Goal: Task Accomplishment & Management: Use online tool/utility

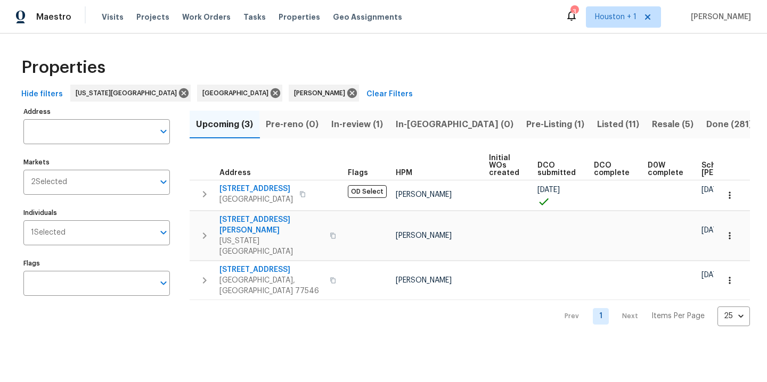
click at [386, 42] on div "Properties Hide filters Kansas City Houston Navid Ranjbar Clear Filters Address…" at bounding box center [383, 189] width 767 height 310
click at [419, 68] on div "Properties" at bounding box center [383, 68] width 733 height 34
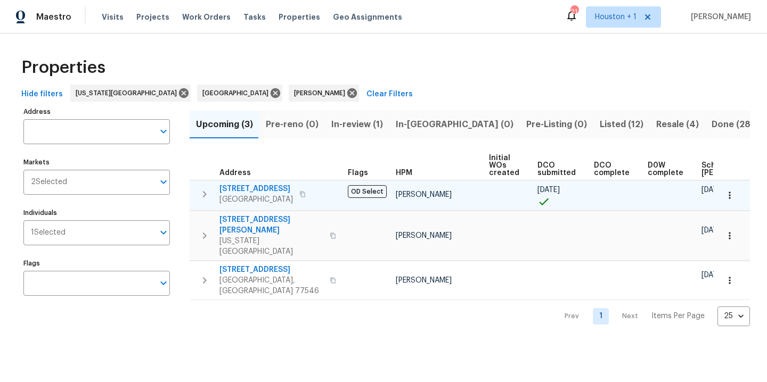
click at [724, 199] on icon "button" at bounding box center [729, 195] width 11 height 11
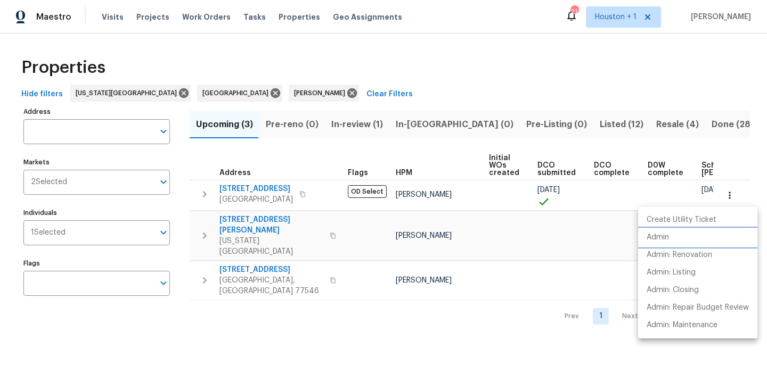
click at [661, 238] on p "Admin" at bounding box center [658, 237] width 22 height 11
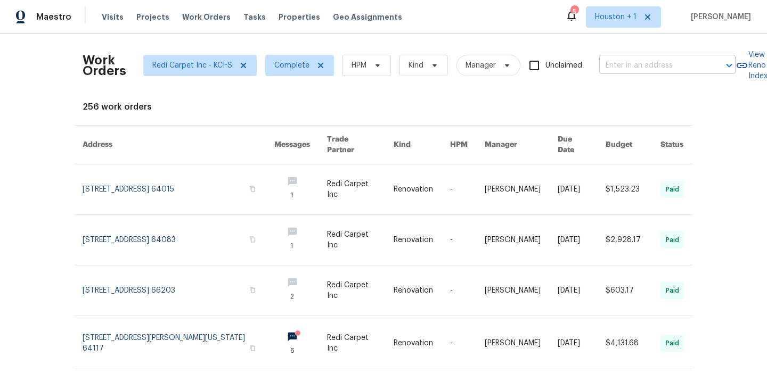
click at [631, 67] on input "text" at bounding box center [652, 66] width 107 height 17
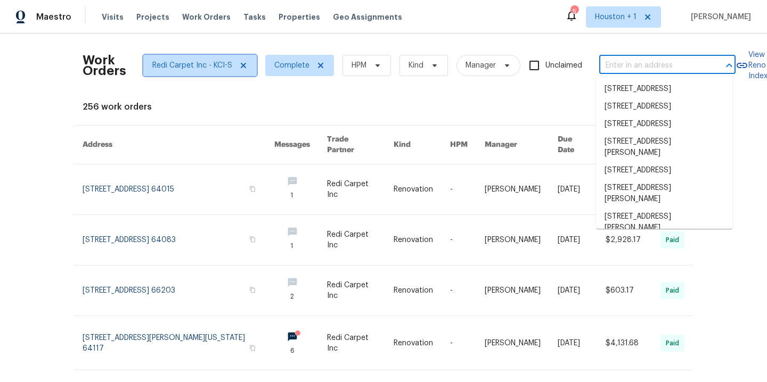
click at [239, 65] on icon at bounding box center [243, 65] width 9 height 9
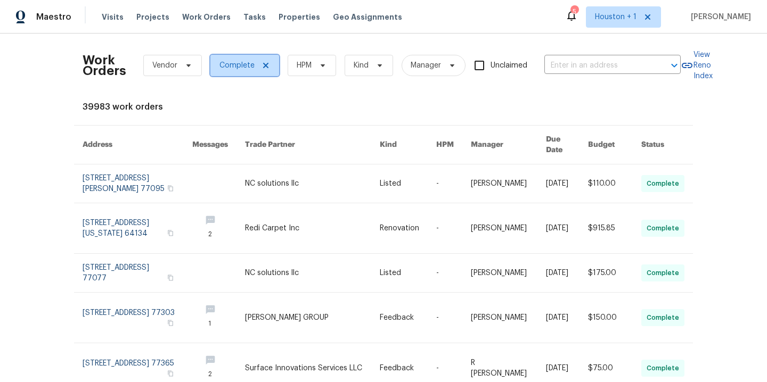
drag, startPoint x: 262, startPoint y: 65, endPoint x: 298, endPoint y: 66, distance: 36.2
click at [262, 65] on icon at bounding box center [265, 65] width 9 height 9
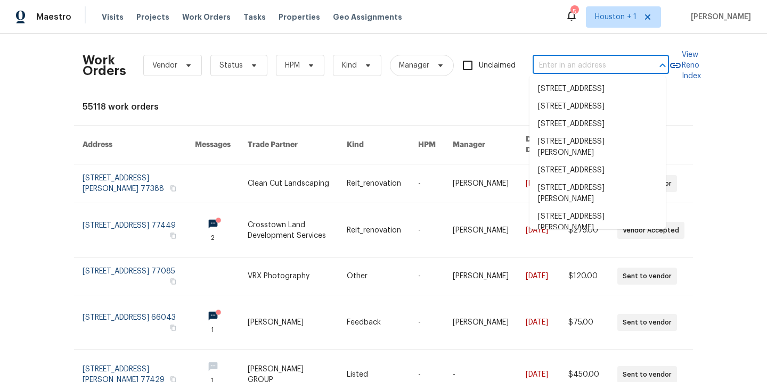
click at [555, 66] on input "text" at bounding box center [586, 66] width 107 height 17
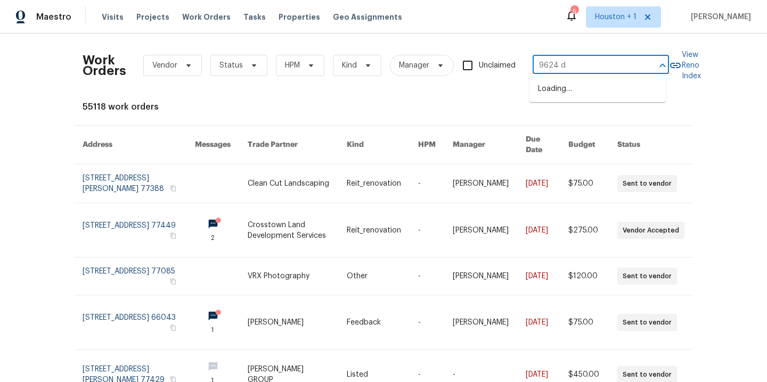
type input "9624 di"
click at [550, 95] on li "9624 Ditman Way, Kansas City, MO 64134" at bounding box center [597, 94] width 136 height 29
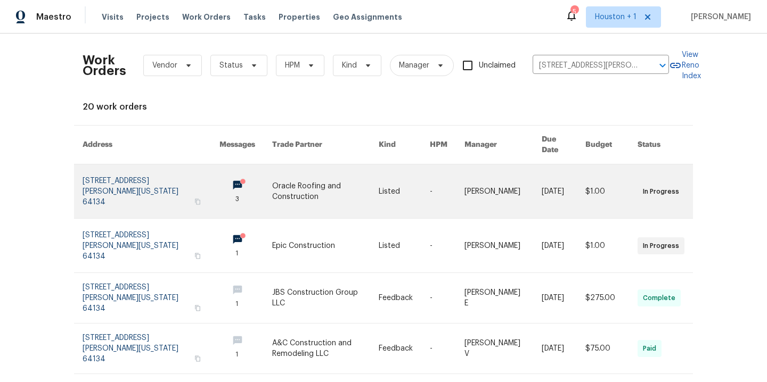
click at [289, 191] on link at bounding box center [325, 192] width 107 height 54
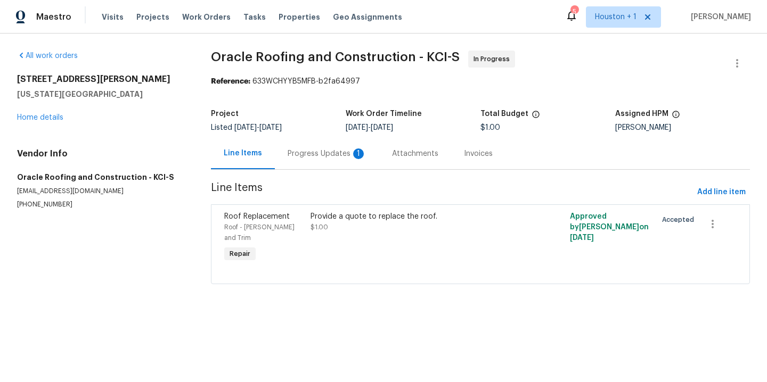
click at [333, 146] on div "Progress Updates 1" at bounding box center [327, 153] width 104 height 31
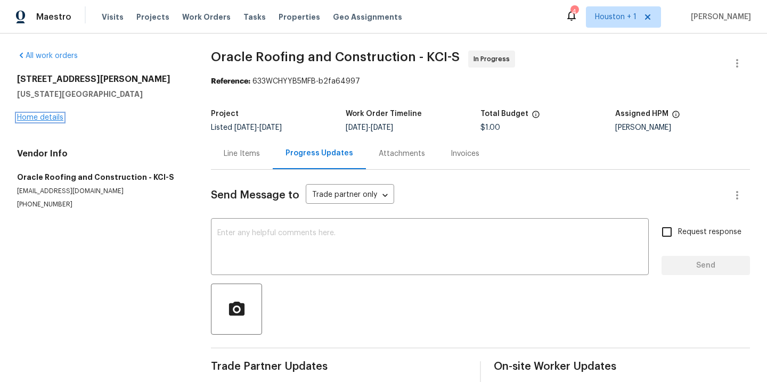
click at [28, 118] on link "Home details" at bounding box center [40, 117] width 46 height 7
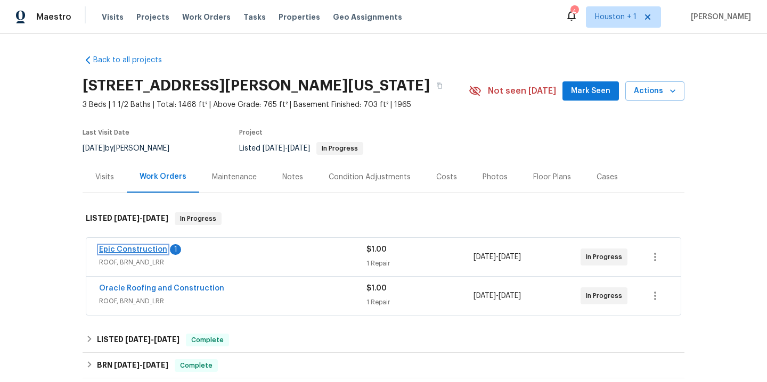
click at [149, 247] on link "Epic Construction" at bounding box center [133, 249] width 68 height 7
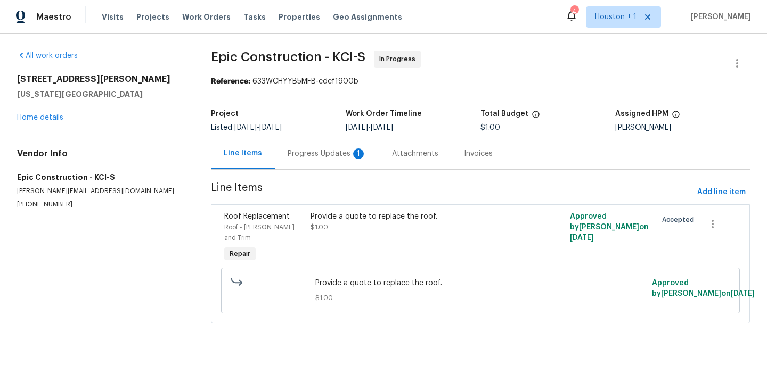
click at [321, 153] on div "Progress Updates 1" at bounding box center [327, 154] width 79 height 11
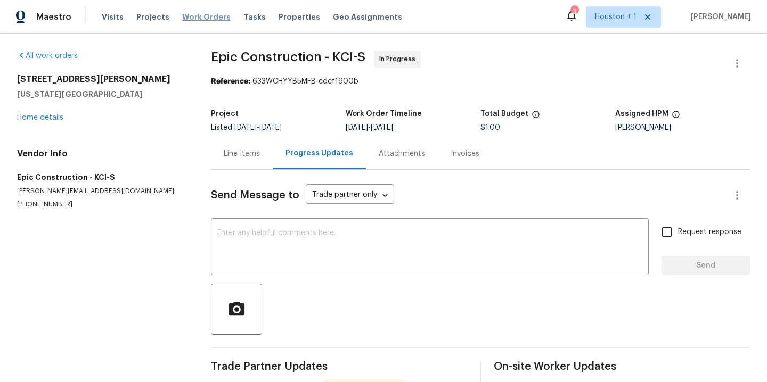
click at [201, 20] on span "Work Orders" at bounding box center [206, 17] width 48 height 11
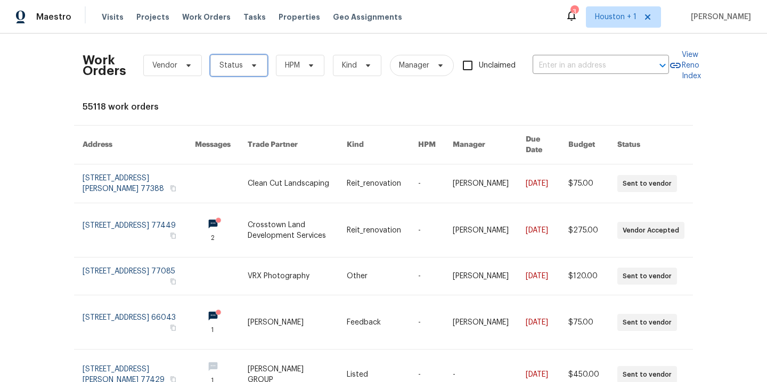
click at [219, 68] on span "Status" at bounding box center [230, 65] width 23 height 11
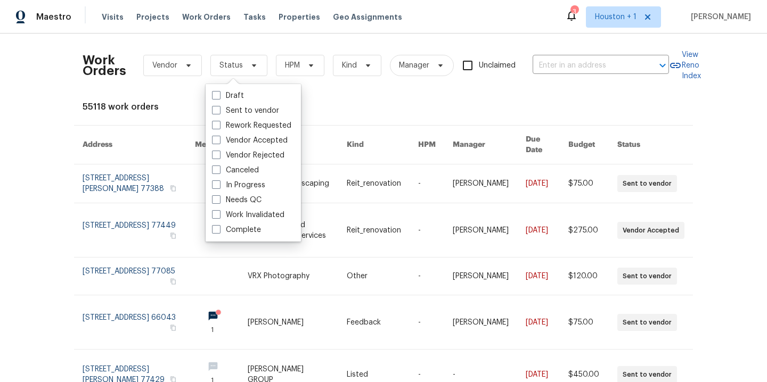
click at [151, 109] on div "55118 work orders" at bounding box center [384, 107] width 602 height 11
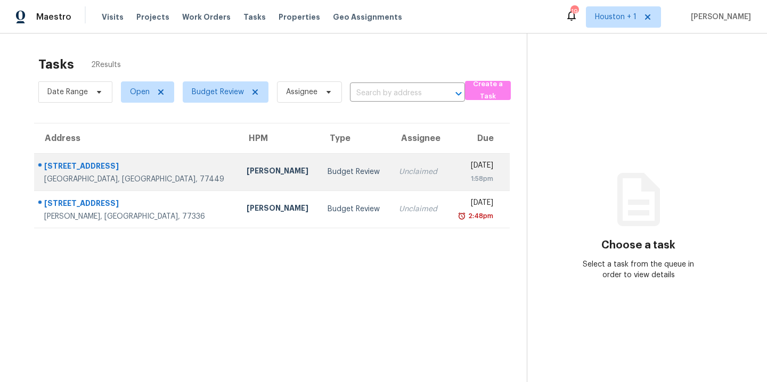
click at [238, 180] on td "[PERSON_NAME]" at bounding box center [278, 171] width 81 height 37
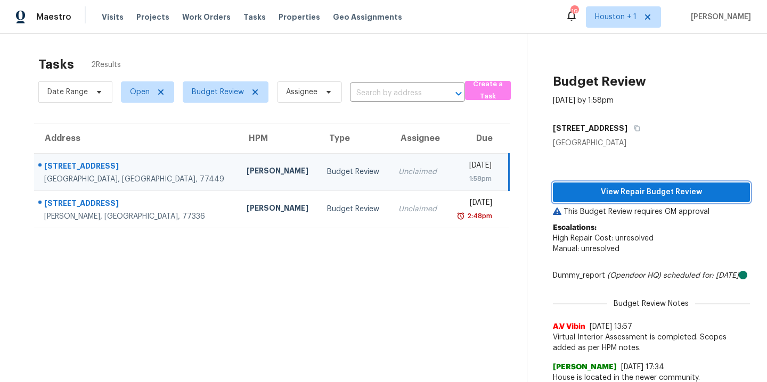
click at [674, 186] on span "View Repair Budget Review" at bounding box center [651, 192] width 180 height 13
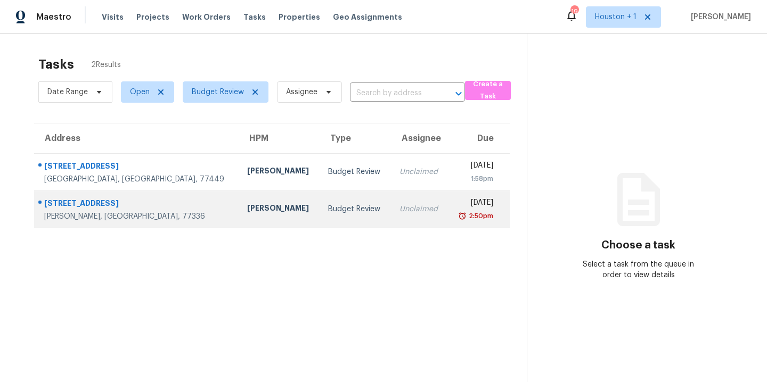
click at [155, 206] on tr "[STREET_ADDRESS][PERSON_NAME] [PERSON_NAME] Budget Review Unclaimed [DATE] 2:50…" at bounding box center [272, 209] width 476 height 37
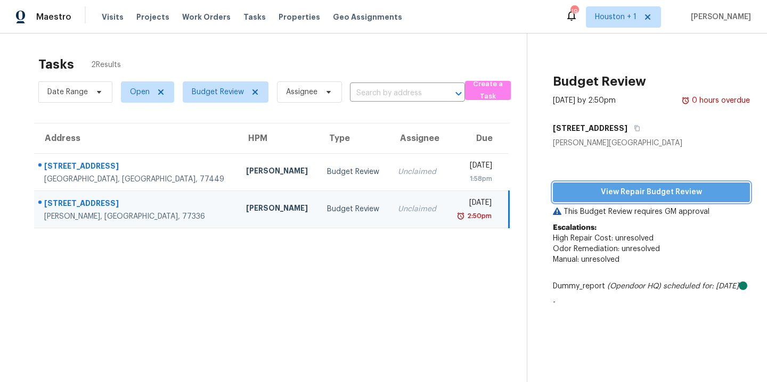
click at [667, 190] on span "View Repair Budget Review" at bounding box center [651, 192] width 180 height 13
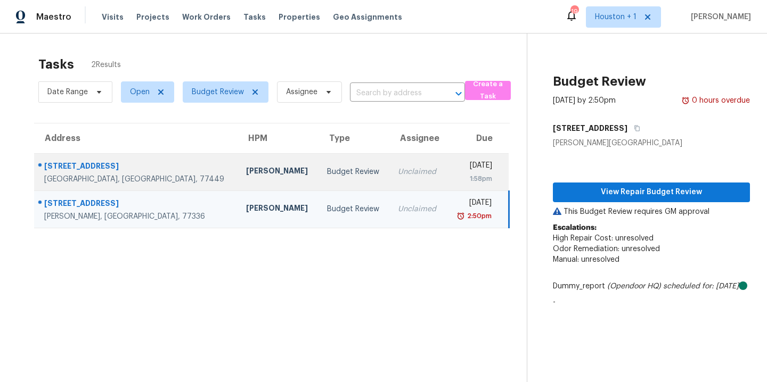
click at [257, 186] on td "Maria Zakharnitskaia" at bounding box center [278, 171] width 81 height 37
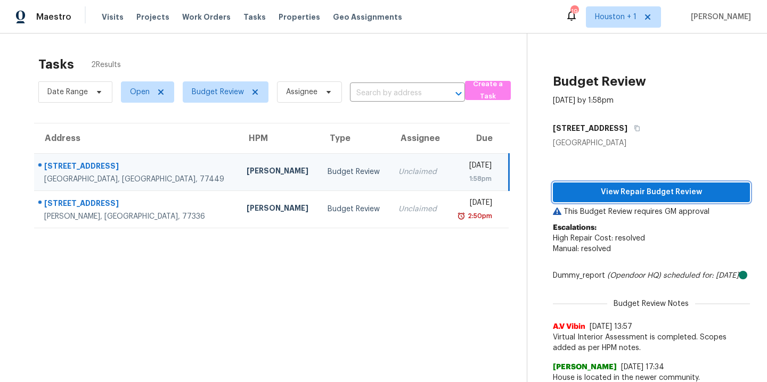
click at [622, 195] on span "View Repair Budget Review" at bounding box center [651, 192] width 180 height 13
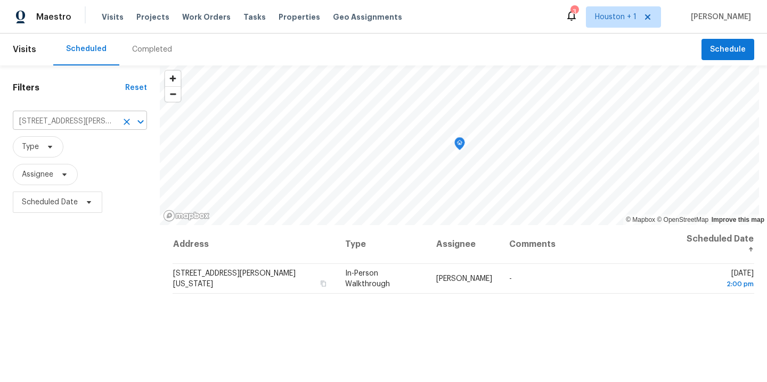
click at [126, 124] on icon "Clear" at bounding box center [126, 122] width 11 height 11
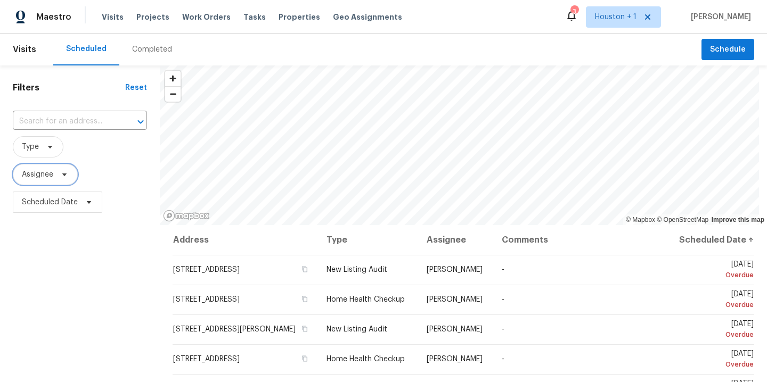
click at [61, 180] on span "Assignee" at bounding box center [45, 174] width 65 height 21
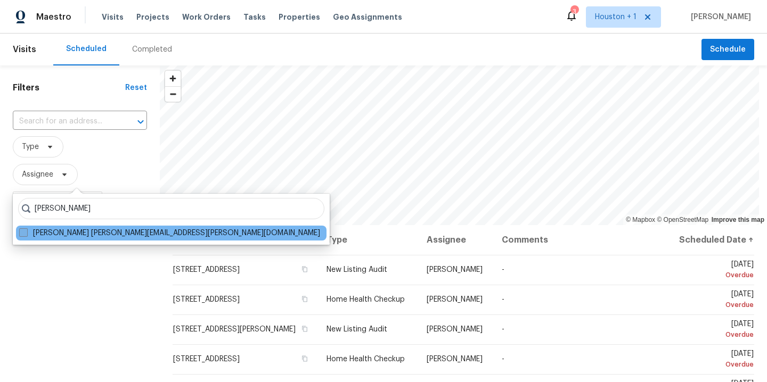
type input "[PERSON_NAME]"
click at [75, 236] on label "[PERSON_NAME] [PERSON_NAME][EMAIL_ADDRESS][PERSON_NAME][DOMAIN_NAME]" at bounding box center [169, 233] width 301 height 11
click at [26, 235] on input "[PERSON_NAME] [PERSON_NAME][EMAIL_ADDRESS][PERSON_NAME][DOMAIN_NAME]" at bounding box center [22, 231] width 7 height 7
checkbox input "true"
